Goal: Transaction & Acquisition: Purchase product/service

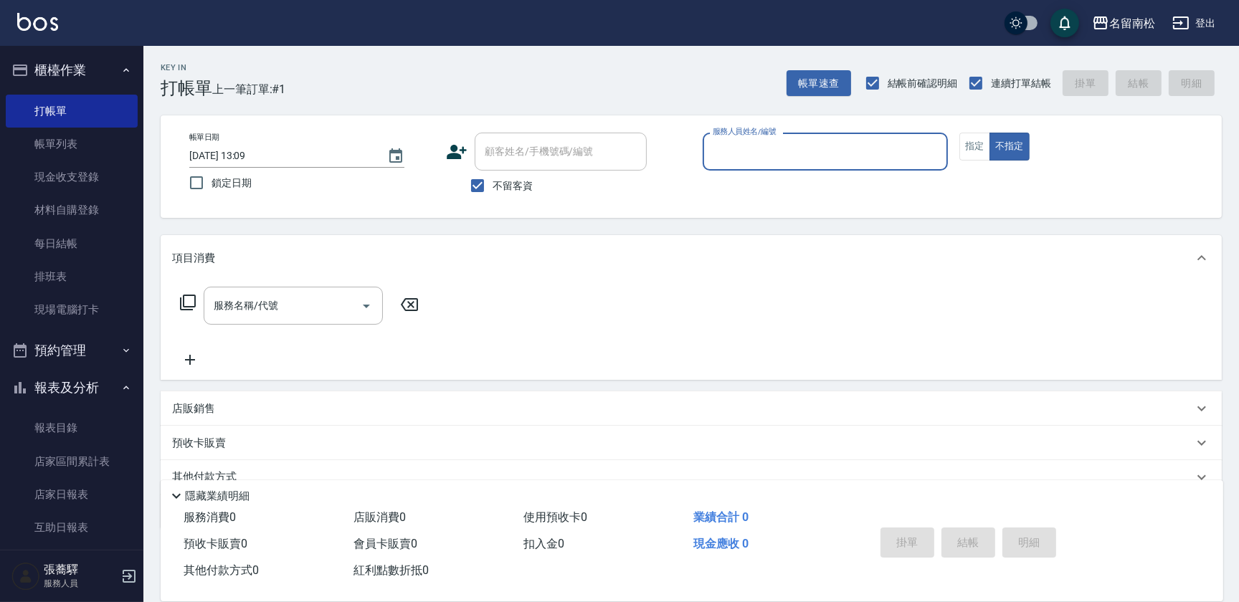
click at [789, 146] on input "服務人員姓名/編號" at bounding box center [825, 151] width 232 height 25
drag, startPoint x: 803, startPoint y: 195, endPoint x: 589, endPoint y: 214, distance: 214.6
click at [802, 195] on div "[PERSON_NAME]-10" at bounding box center [825, 188] width 245 height 24
type input "[PERSON_NAME]-10"
click at [972, 142] on button "指定" at bounding box center [974, 147] width 31 height 28
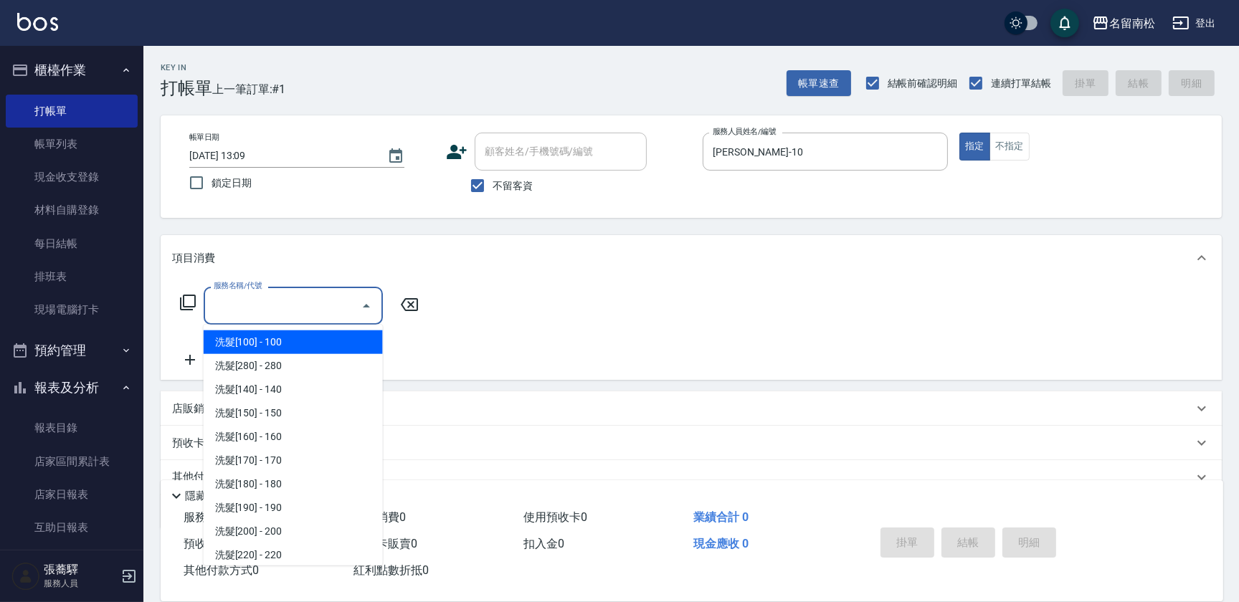
click at [267, 307] on input "服務名稱/代號" at bounding box center [282, 305] width 145 height 25
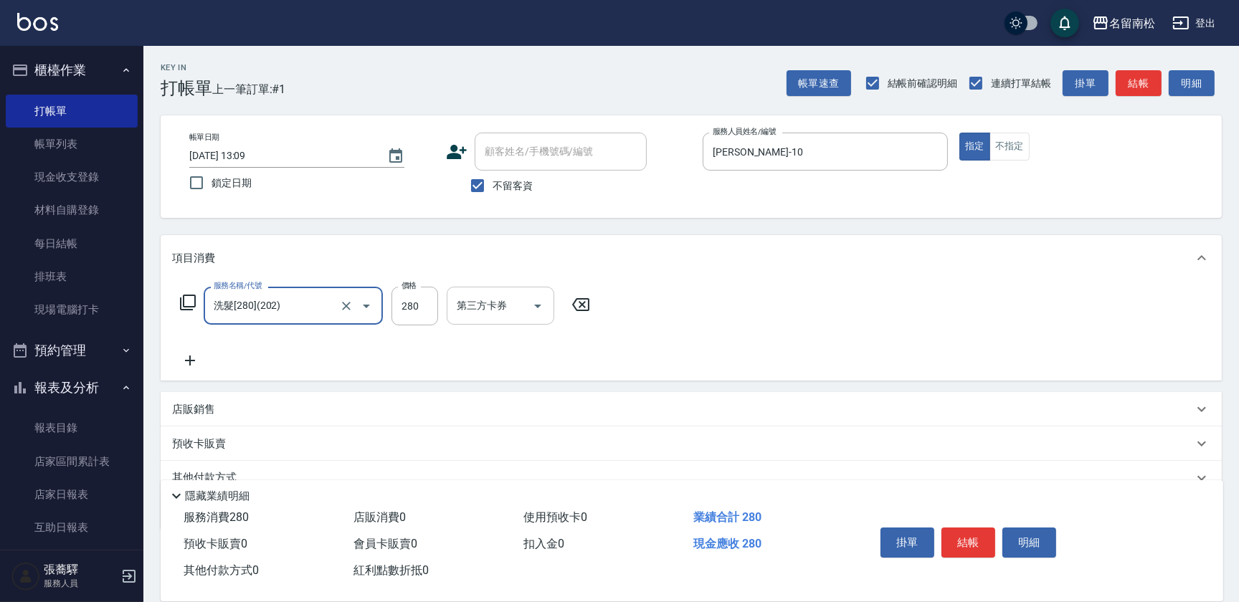
type input "洗髮[280](202)"
click at [488, 308] on input "洗-1" at bounding box center [489, 305] width 73 height 25
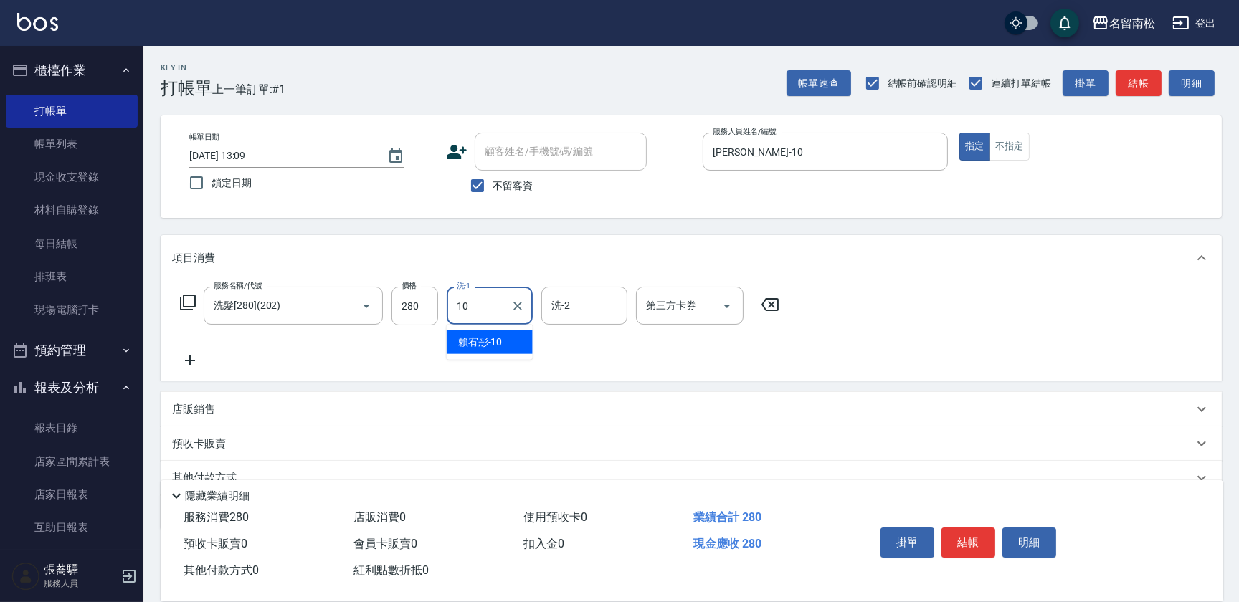
click at [506, 340] on div "[PERSON_NAME]-10" at bounding box center [490, 343] width 86 height 24
type input "[PERSON_NAME]-10"
click at [968, 538] on button "結帳" at bounding box center [969, 543] width 54 height 30
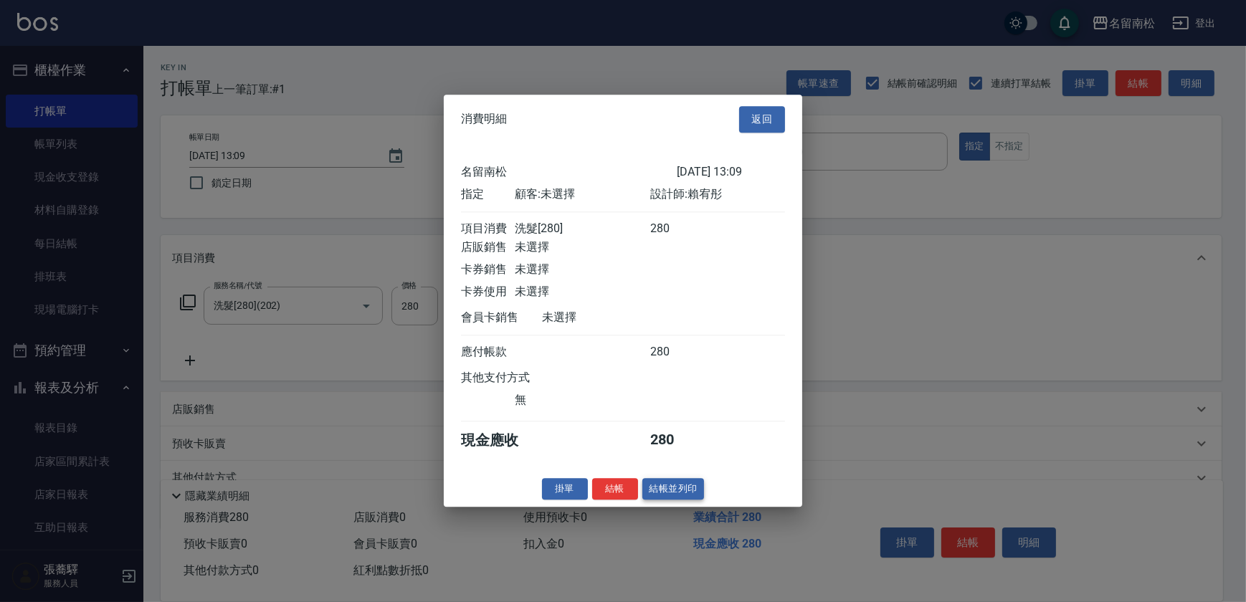
click at [691, 495] on button "結帳並列印" at bounding box center [674, 489] width 62 height 22
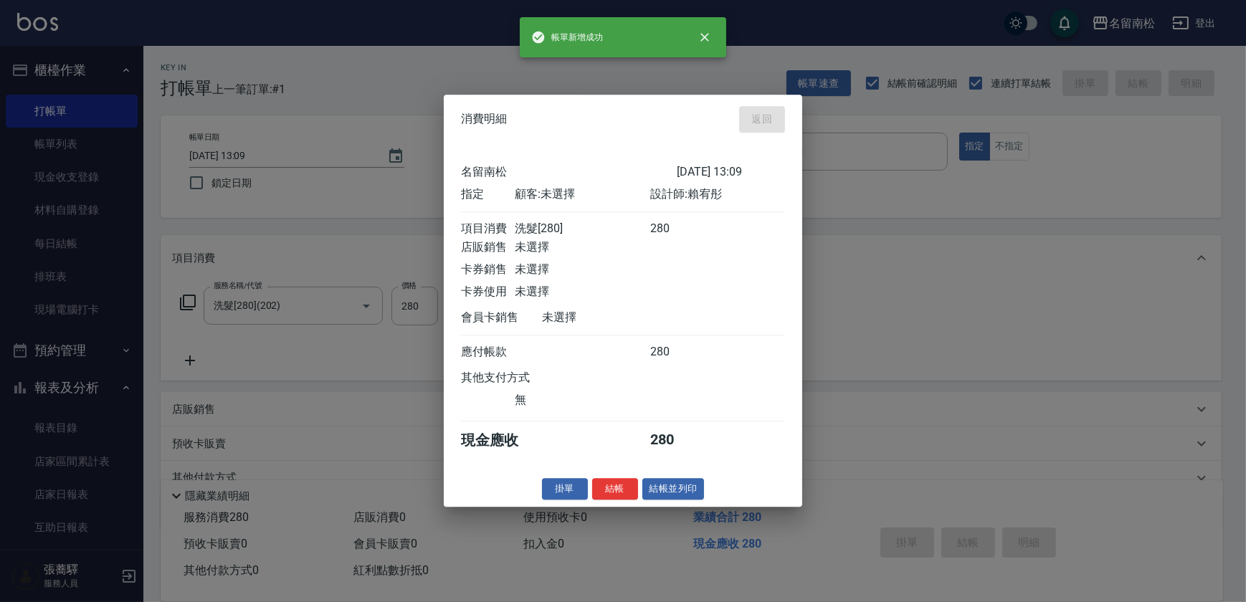
type input "[DATE] 16:36"
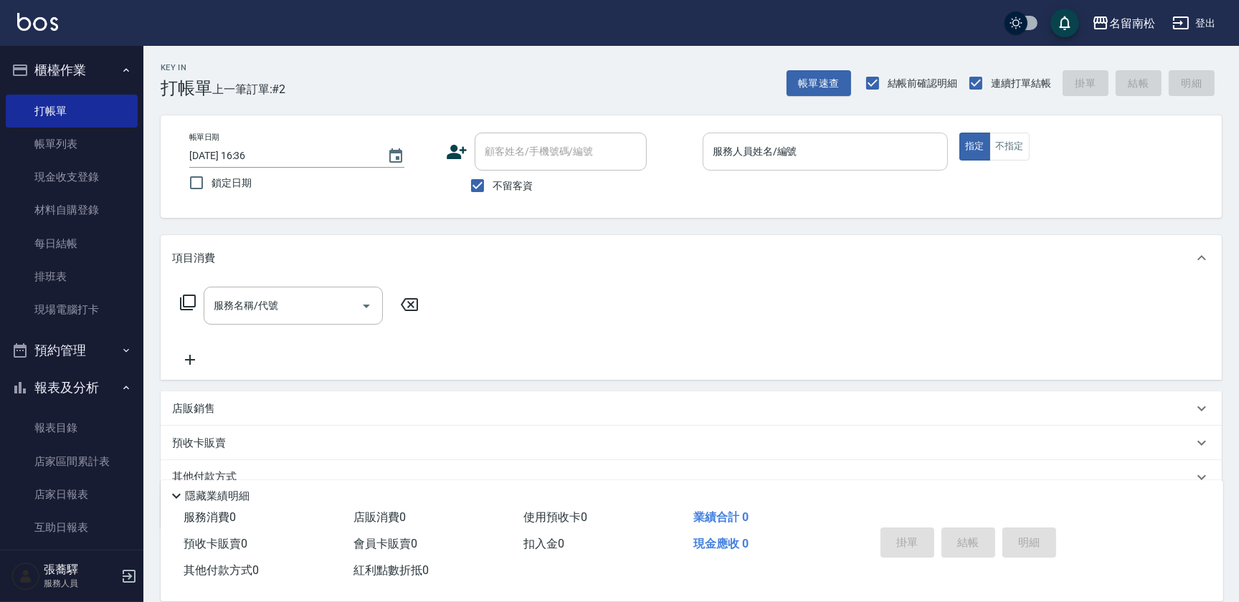
click at [810, 138] on div "服務人員姓名/編號" at bounding box center [825, 152] width 245 height 38
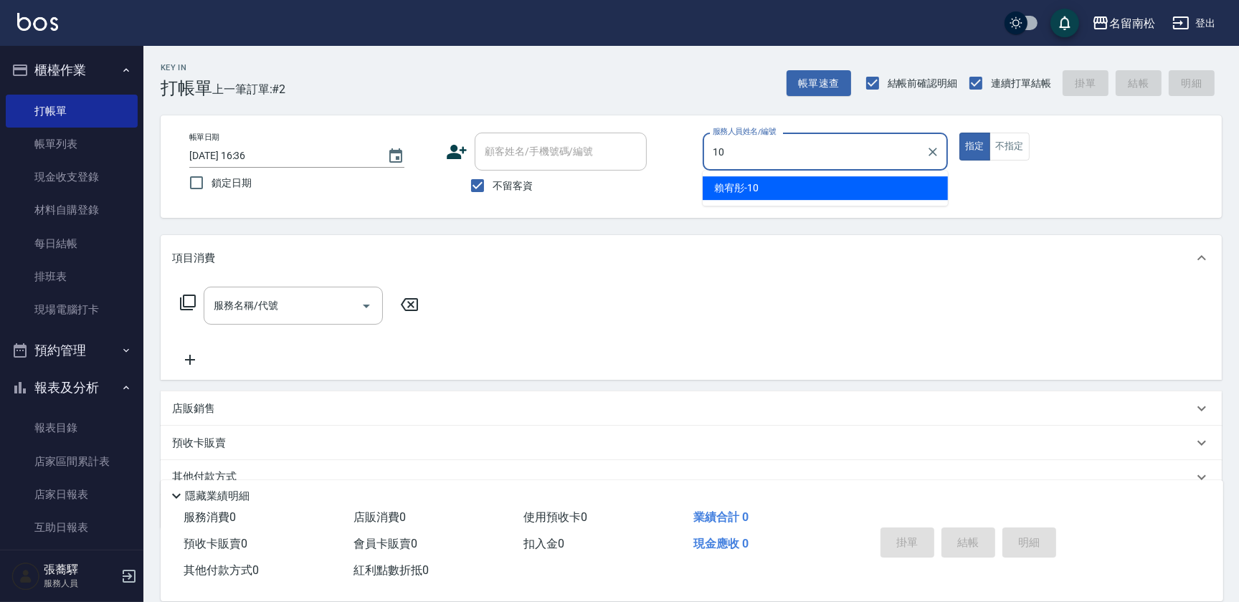
click at [817, 186] on div "[PERSON_NAME]-10" at bounding box center [825, 188] width 245 height 24
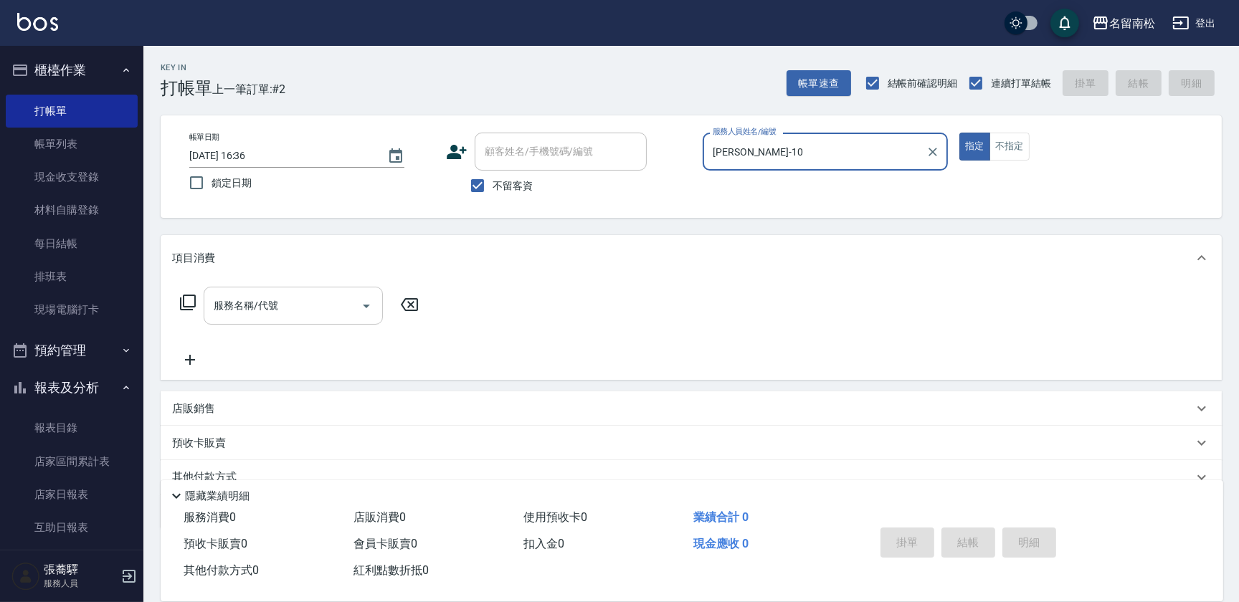
type input "[PERSON_NAME]-10"
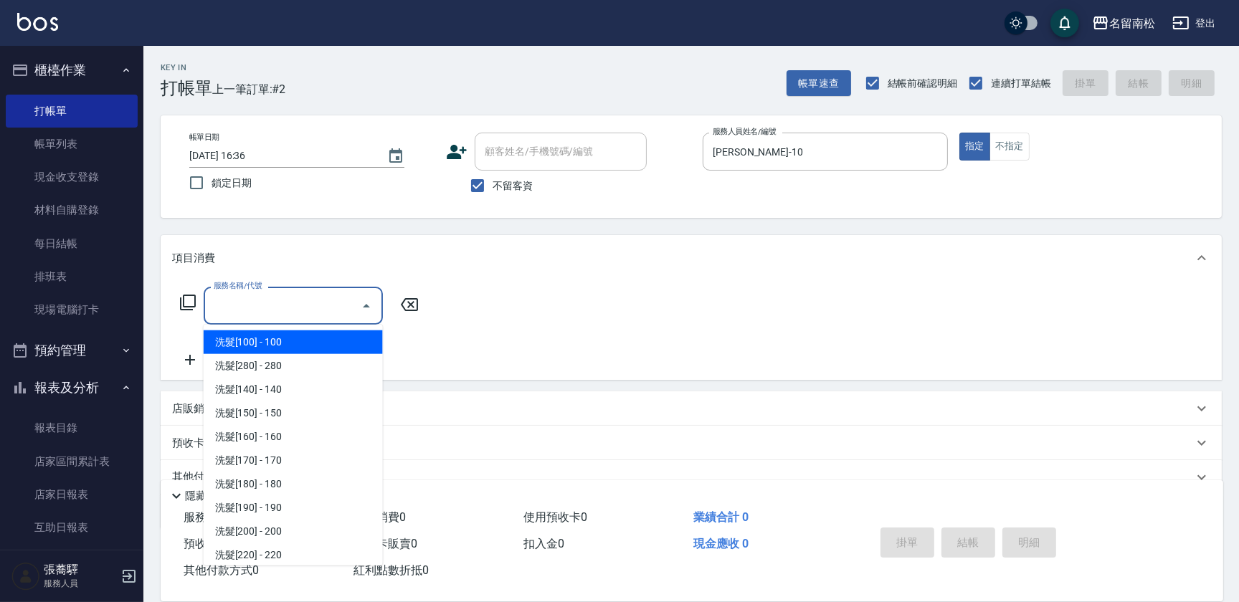
click at [308, 308] on input "服務名稱/代號" at bounding box center [282, 305] width 145 height 25
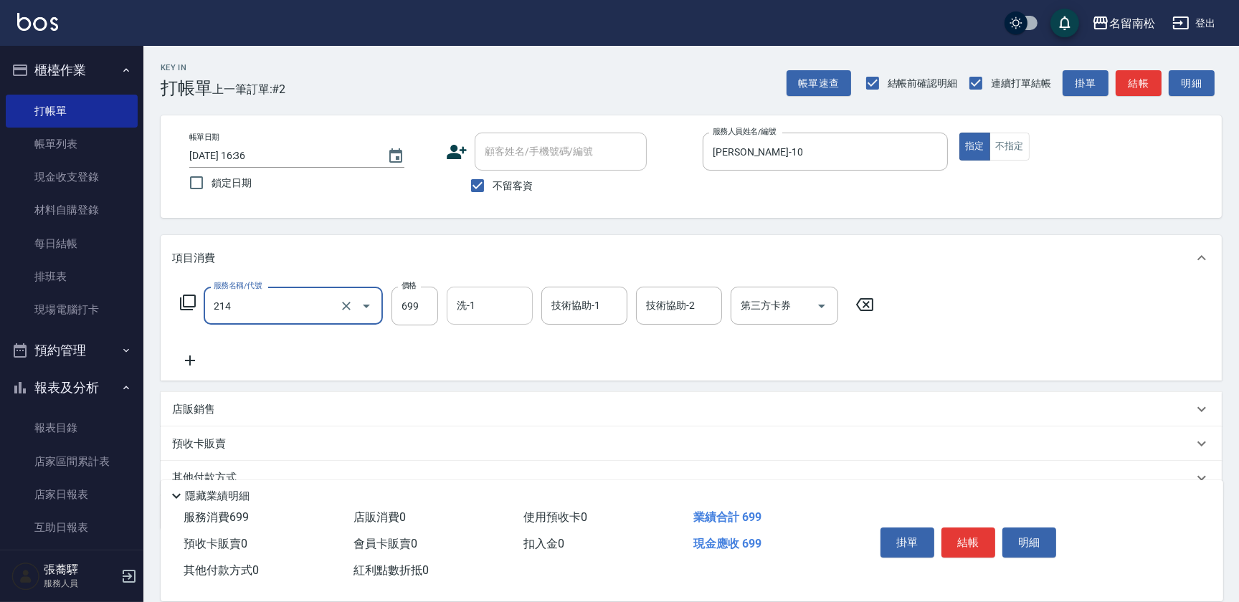
type input "滾珠洗髪699(214)"
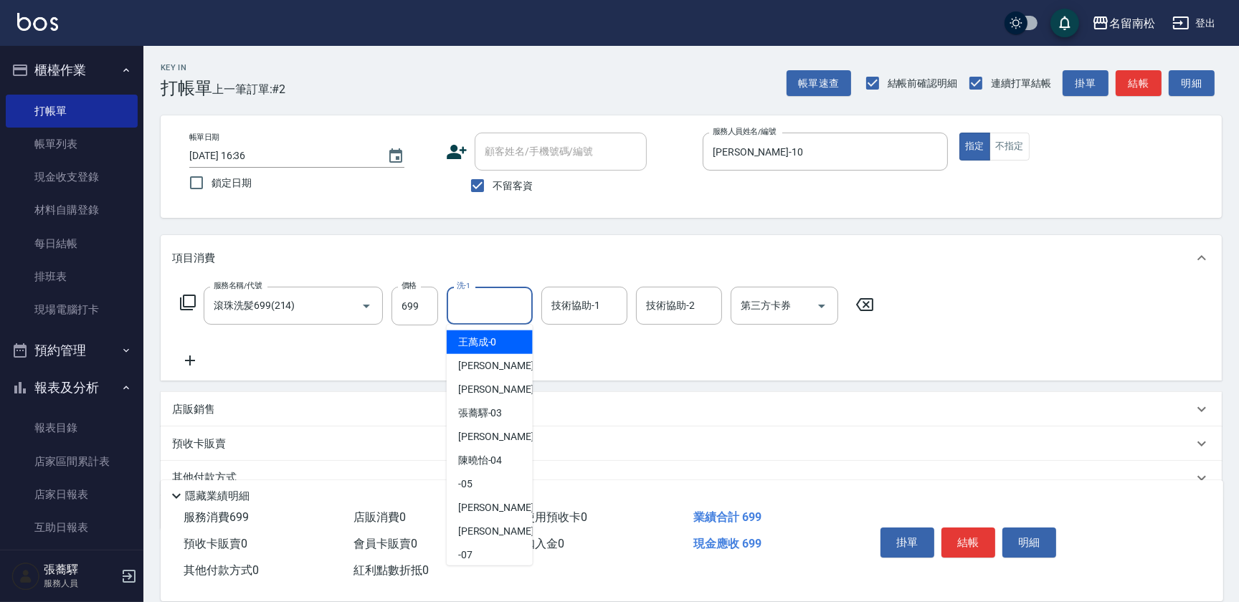
click at [485, 304] on input "洗-1" at bounding box center [489, 305] width 73 height 25
click at [488, 342] on span "[PERSON_NAME]-10" at bounding box center [480, 342] width 44 height 15
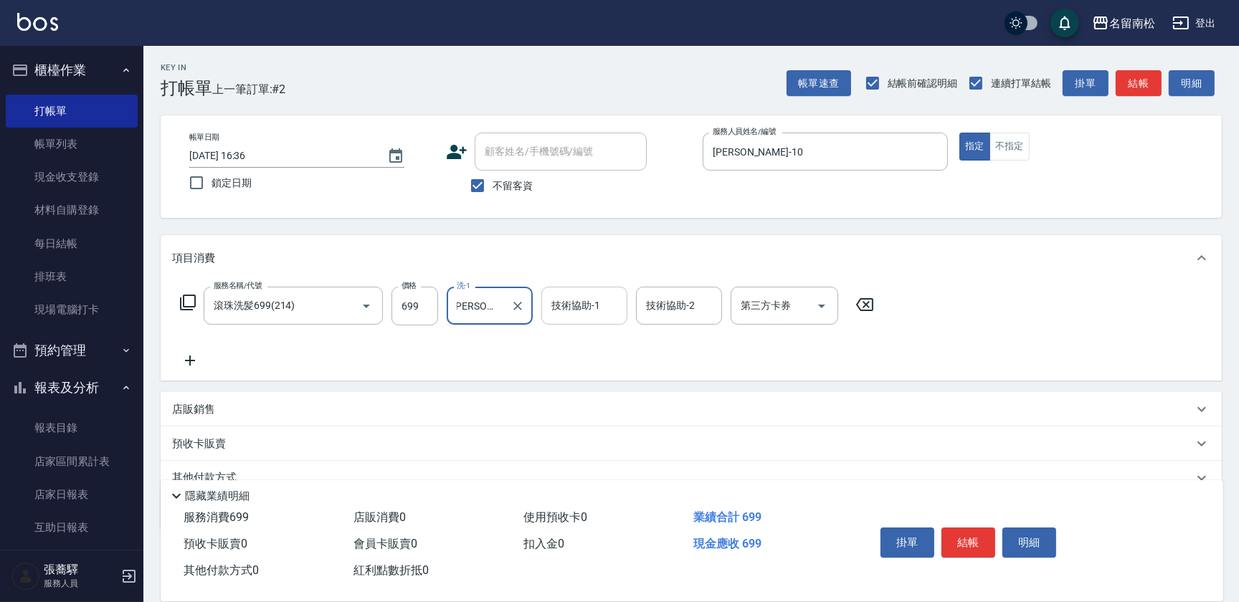
scroll to position [0, 9]
click at [502, 304] on input "[PERSON_NAME]-1280" at bounding box center [479, 305] width 52 height 25
type input "賴"
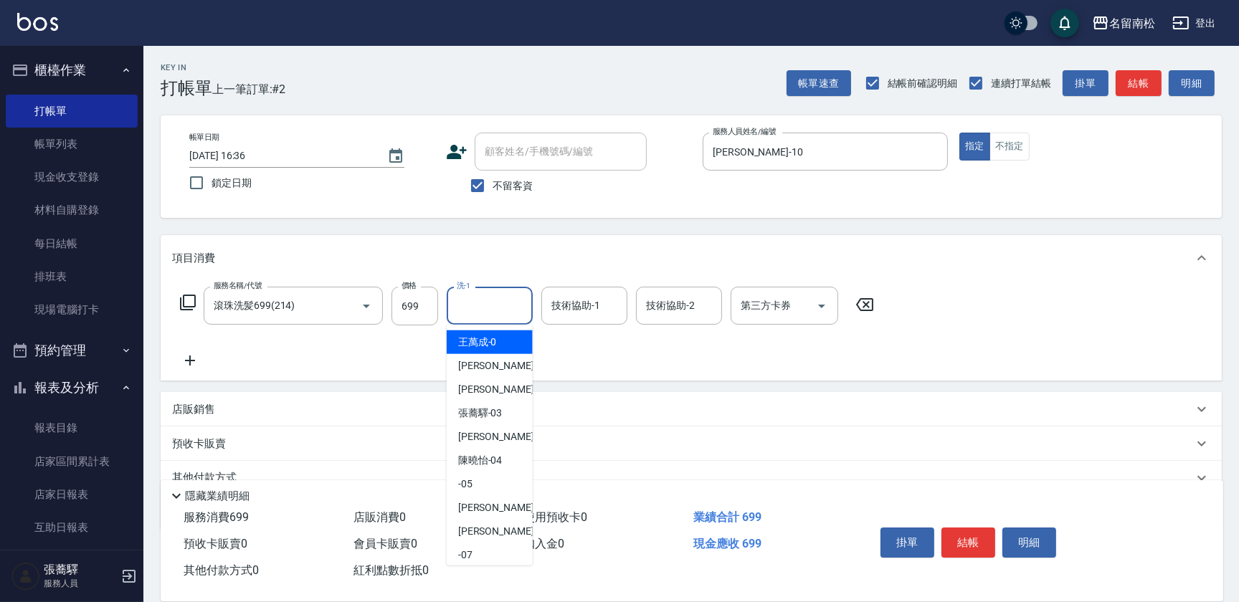
click at [483, 307] on input "洗-1" at bounding box center [489, 305] width 73 height 25
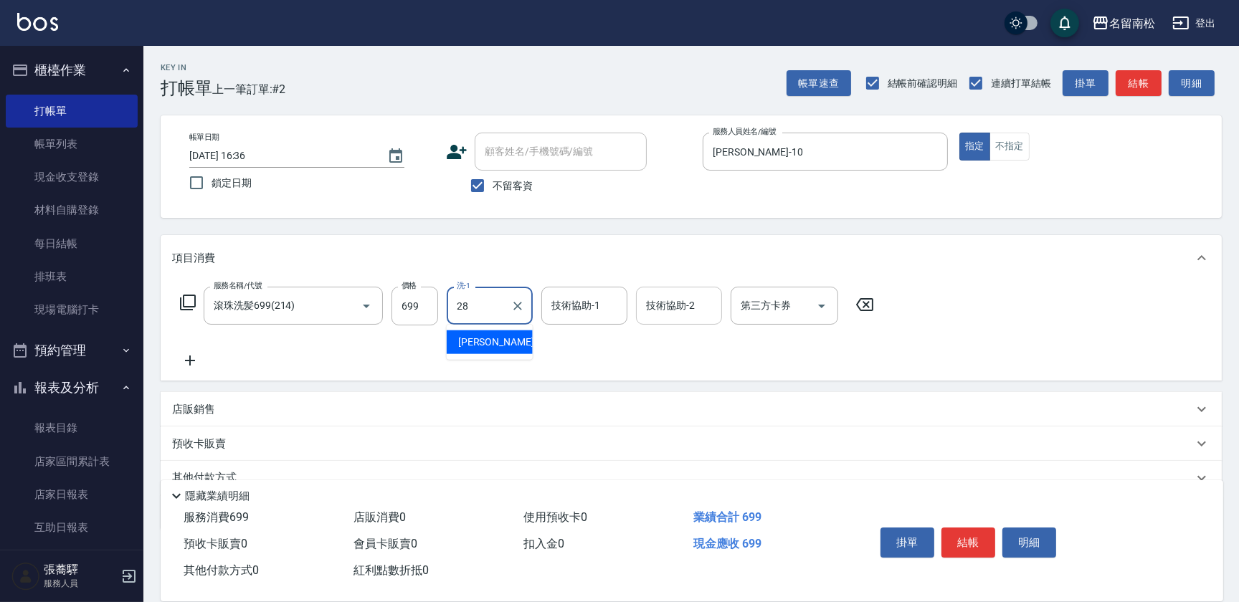
type input "[PERSON_NAME]-28"
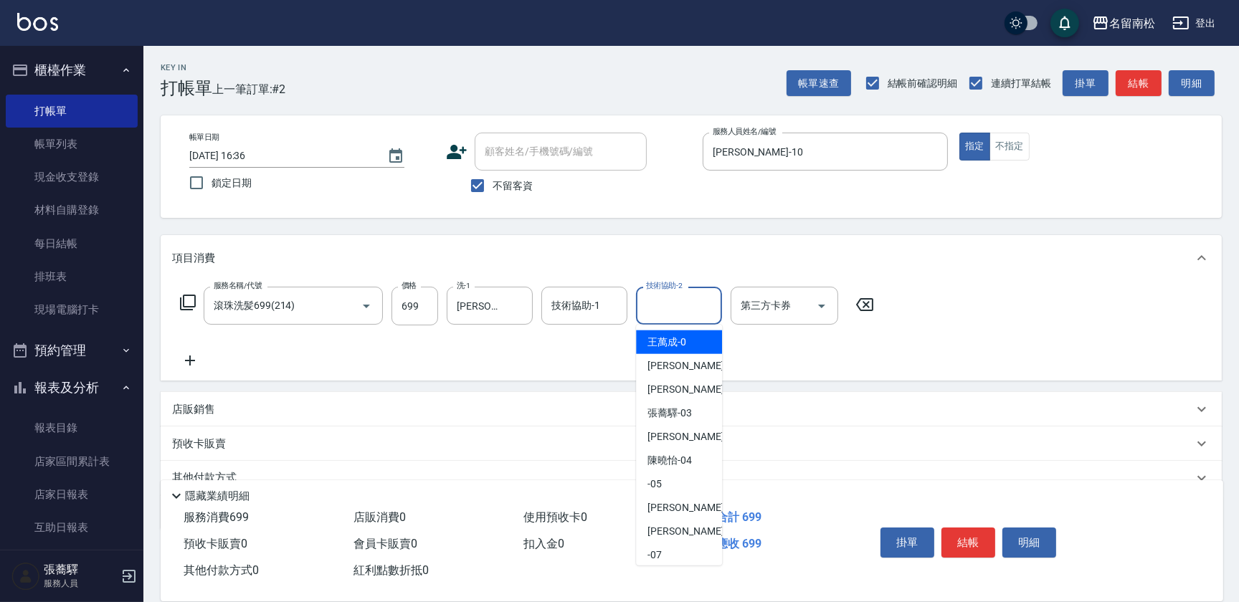
click at [681, 307] on input "技術協助-2" at bounding box center [679, 305] width 73 height 25
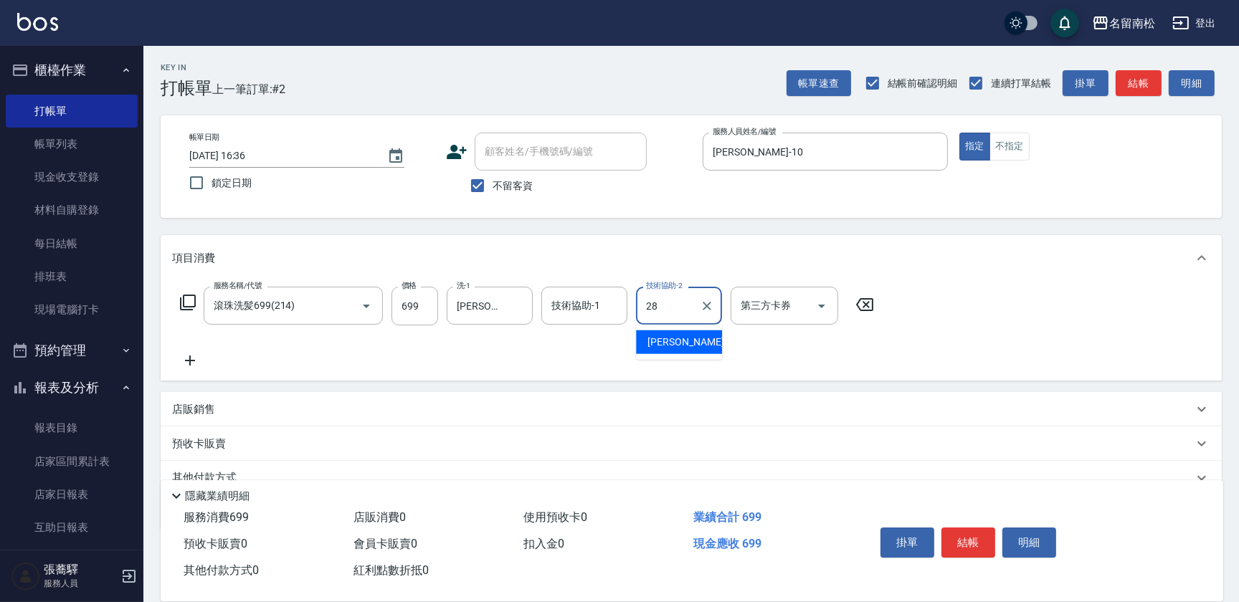
type input "[PERSON_NAME]-28"
click at [975, 536] on button "結帳" at bounding box center [969, 543] width 54 height 30
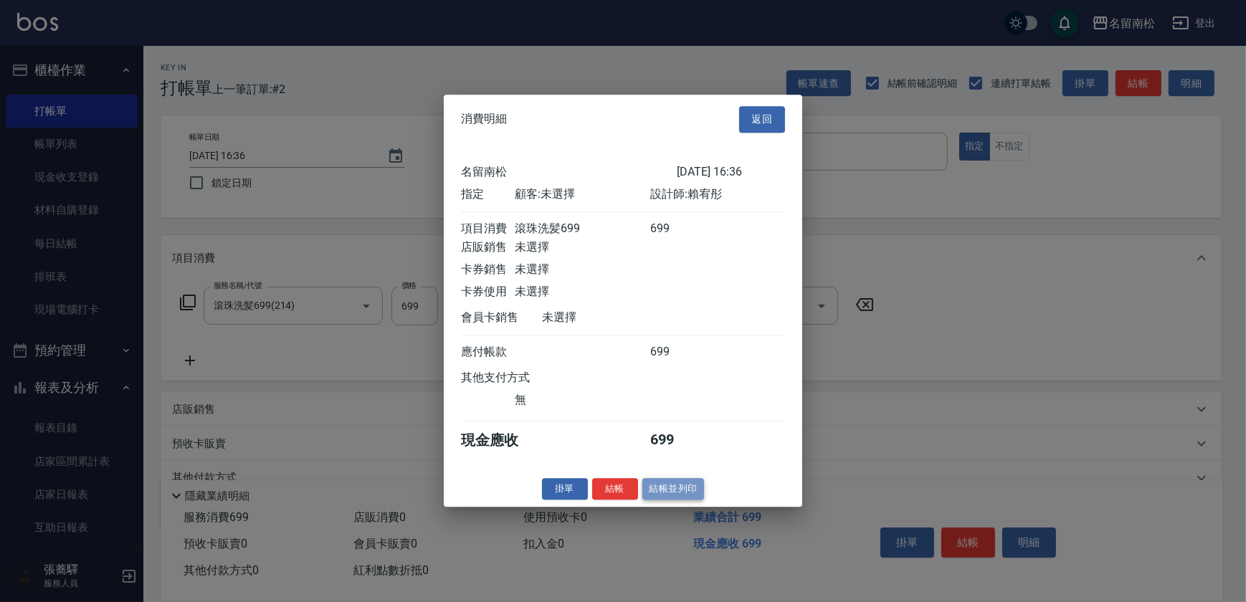
click at [683, 495] on button "結帳並列印" at bounding box center [674, 489] width 62 height 22
